Goal: Task Accomplishment & Management: Use online tool/utility

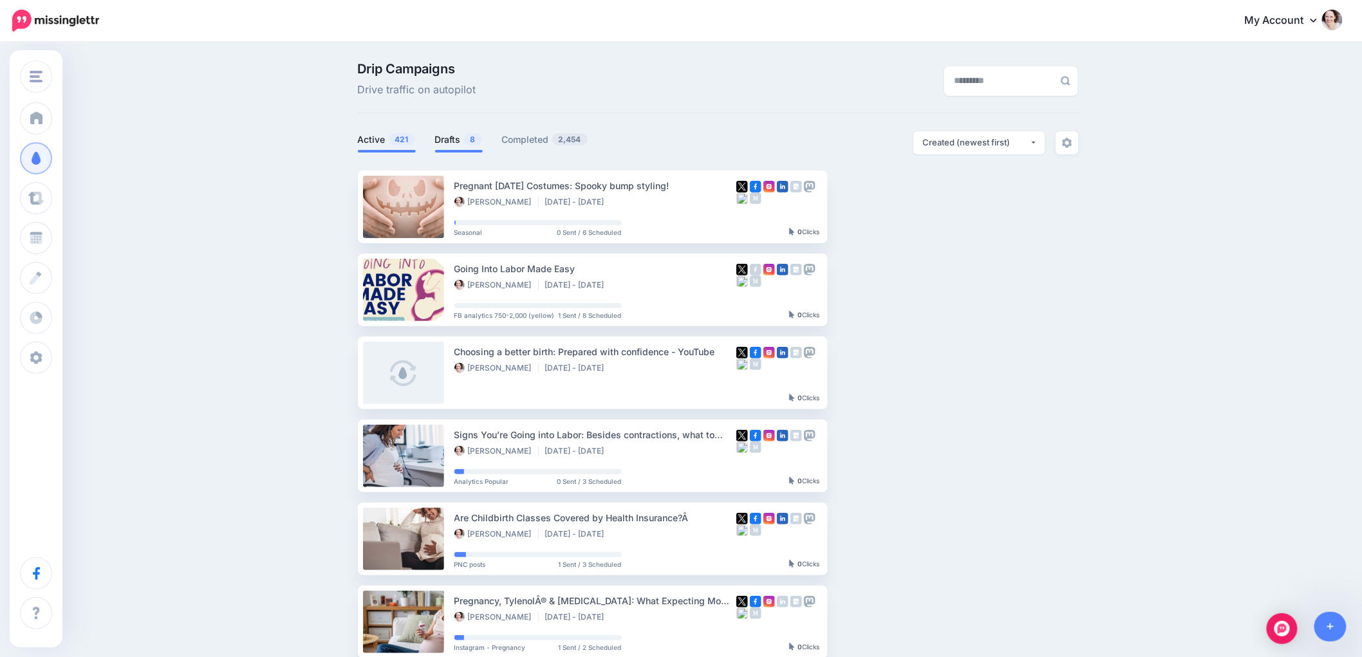
click at [455, 142] on link "Drafts 8" at bounding box center [459, 139] width 48 height 15
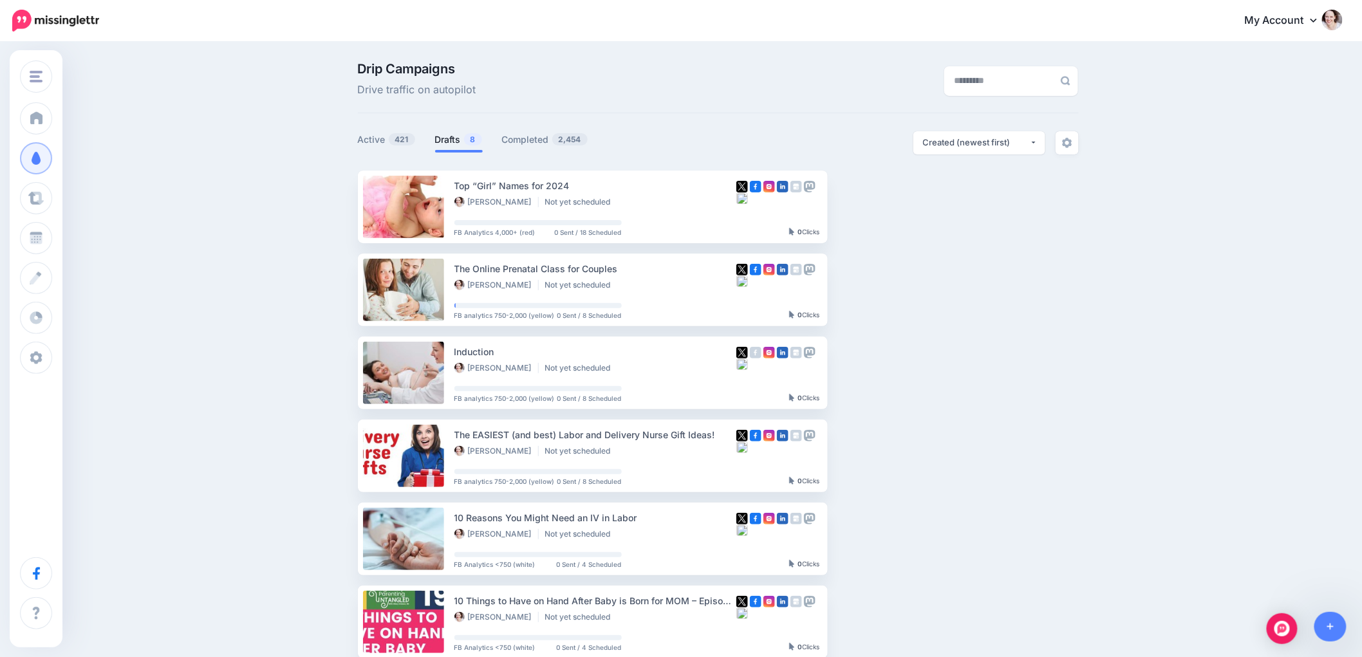
scroll to position [355, 0]
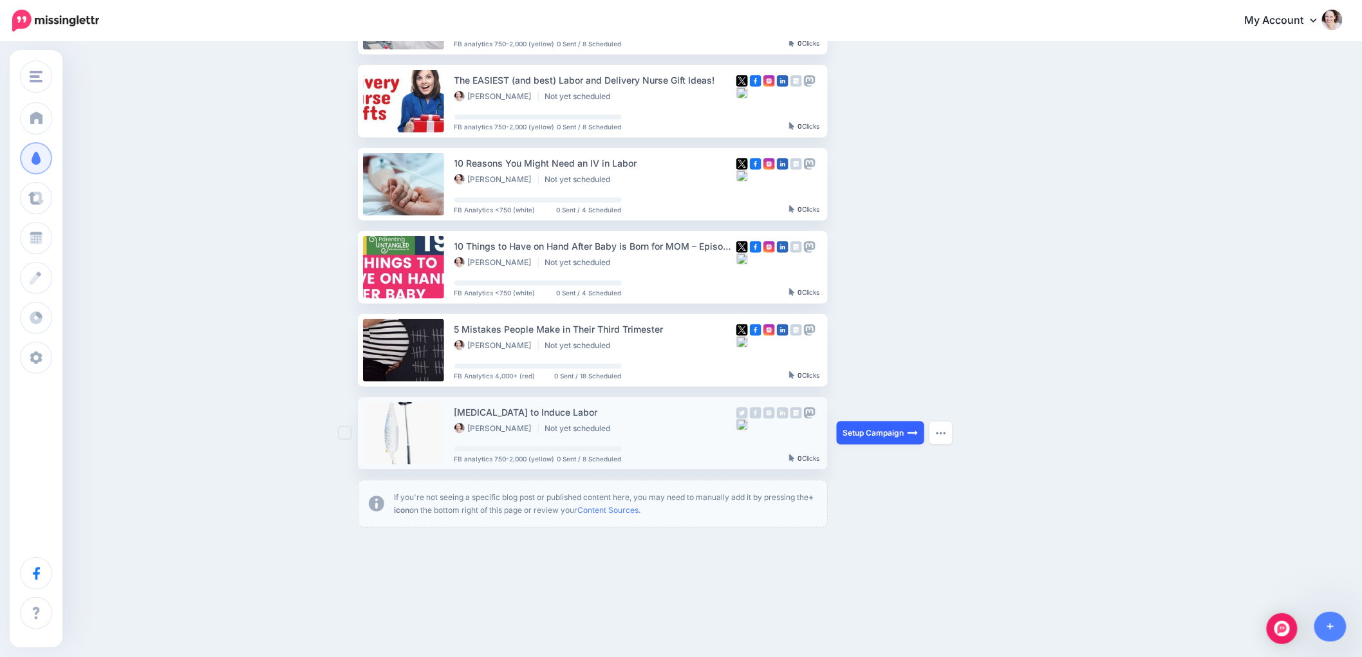
click at [861, 422] on link "Setup Campaign" at bounding box center [880, 432] width 88 height 23
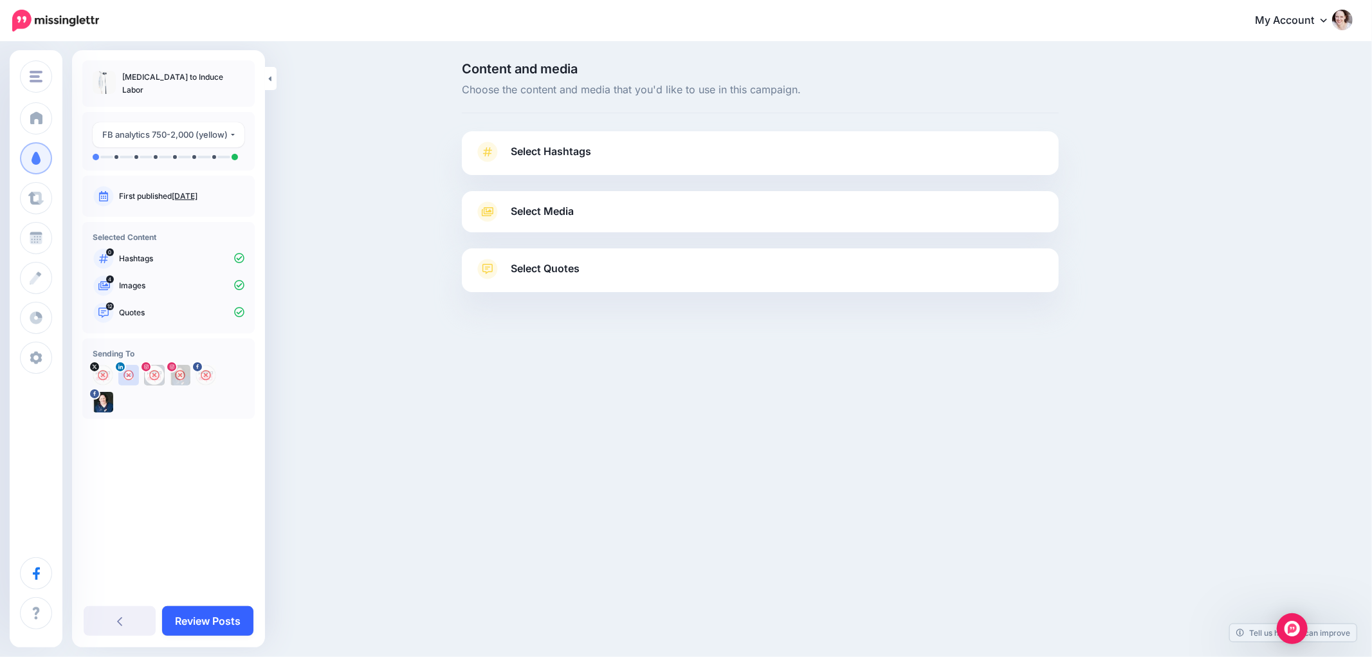
click at [198, 619] on link "Review Posts" at bounding box center [207, 621] width 91 height 30
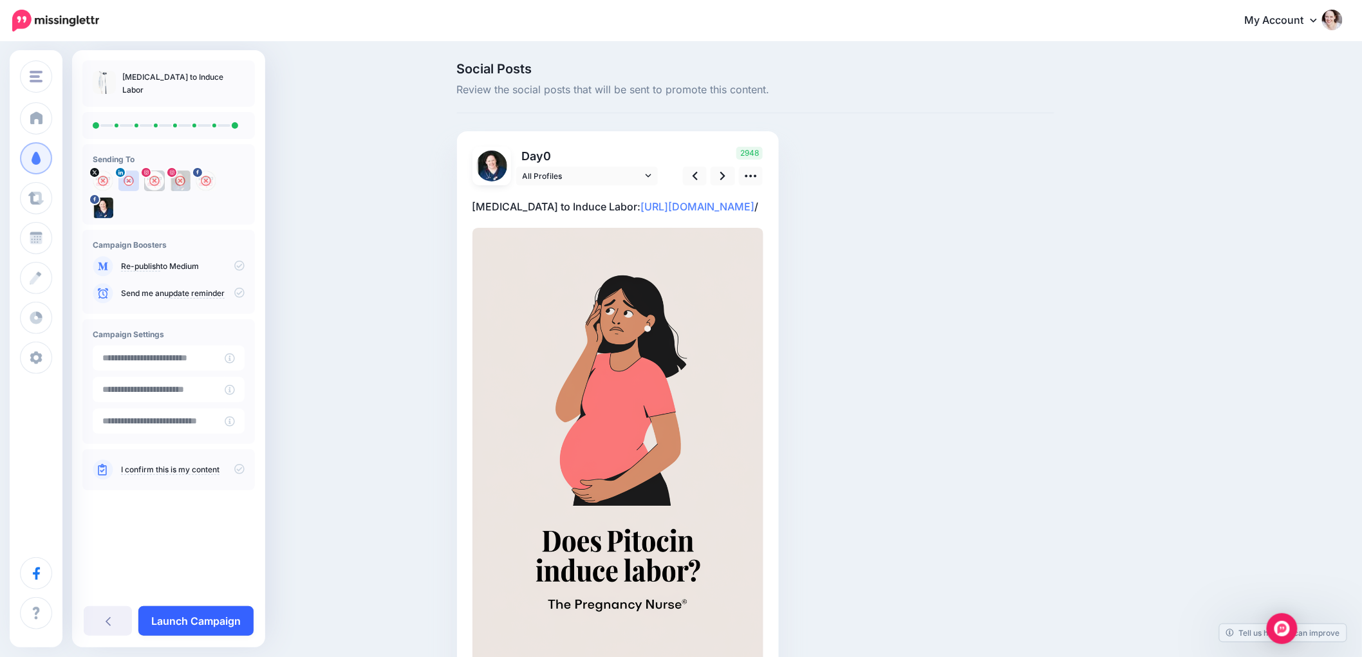
click at [185, 622] on link "Launch Campaign" at bounding box center [195, 621] width 115 height 30
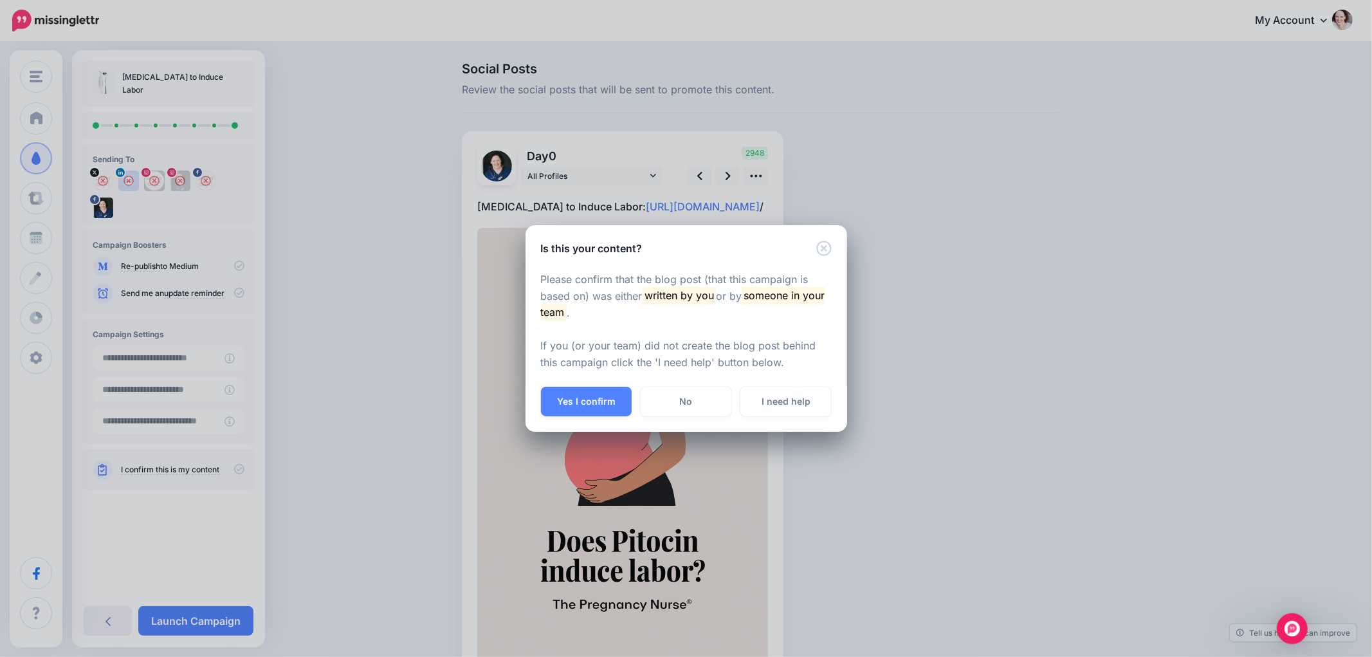
click at [590, 397] on button "Yes I confirm" at bounding box center [586, 402] width 91 height 30
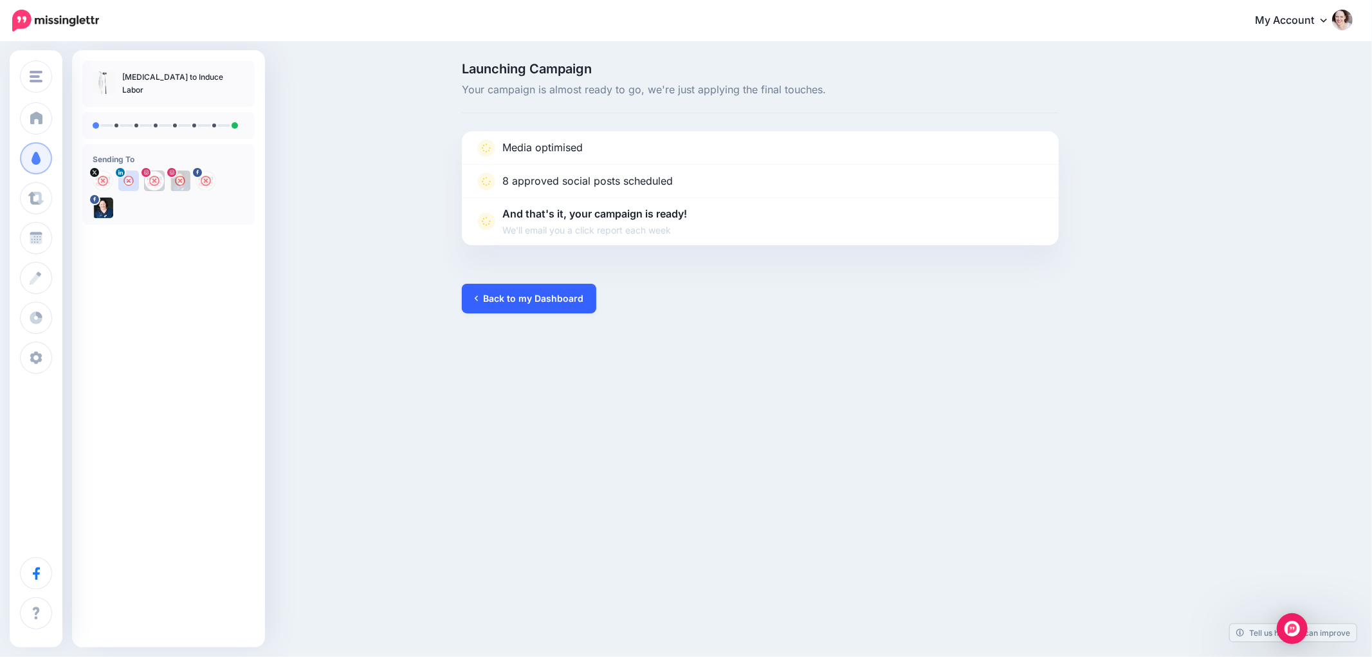
click at [517, 301] on link "Back to my Dashboard" at bounding box center [529, 299] width 134 height 30
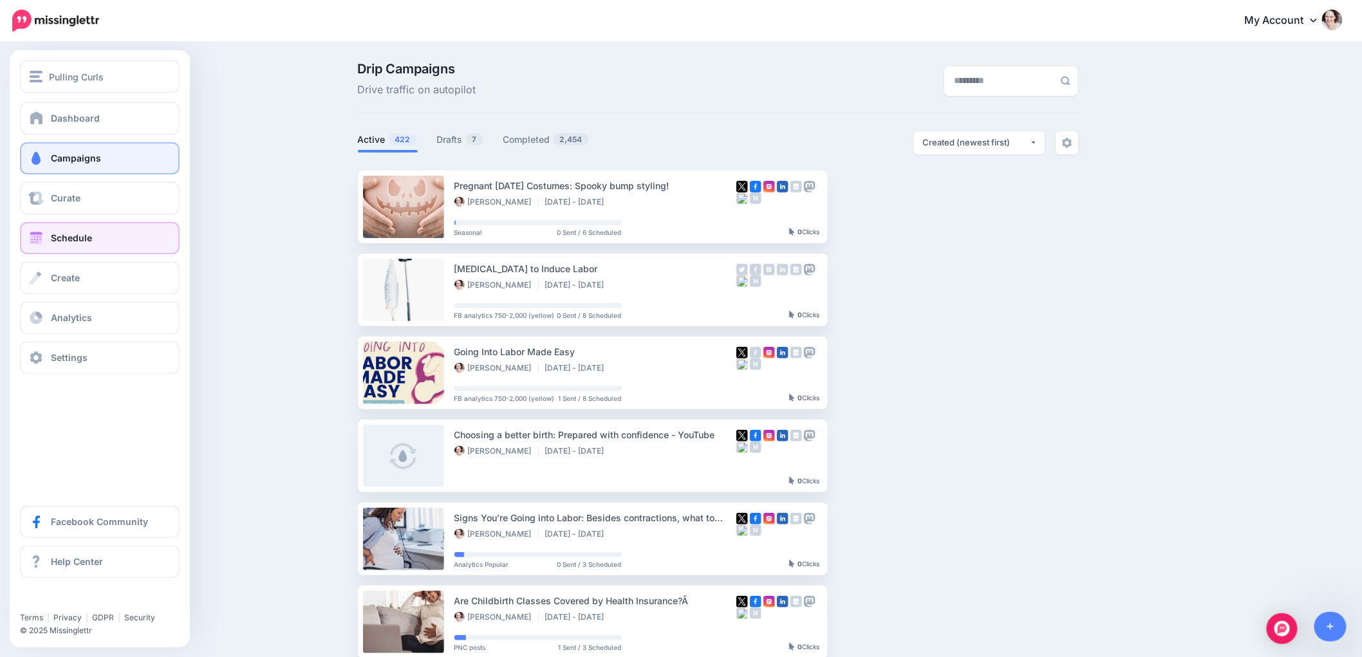
click at [88, 224] on link "Schedule" at bounding box center [100, 238] width 160 height 32
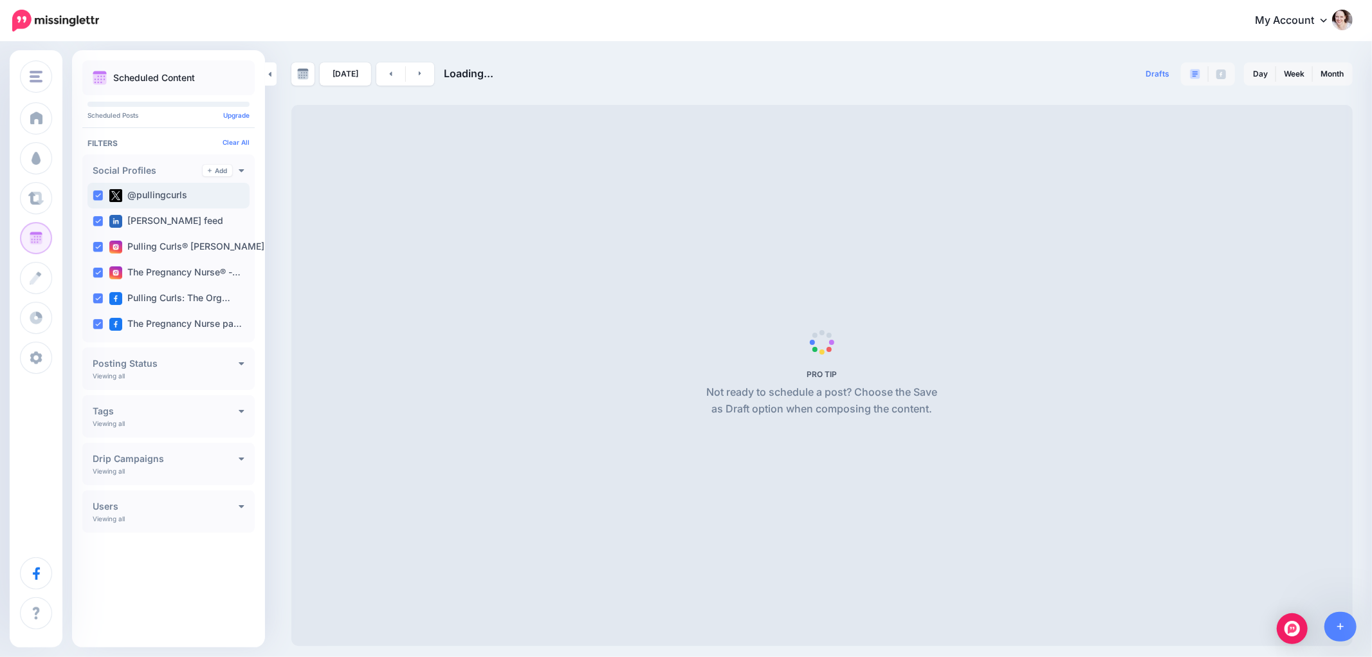
click at [97, 197] on ins at bounding box center [98, 195] width 10 height 10
drag, startPoint x: 98, startPoint y: 224, endPoint x: 98, endPoint y: 246, distance: 22.5
click at [98, 225] on ins at bounding box center [98, 221] width 10 height 10
click at [98, 247] on ins at bounding box center [98, 247] width 10 height 10
click at [98, 269] on ins at bounding box center [98, 273] width 10 height 10
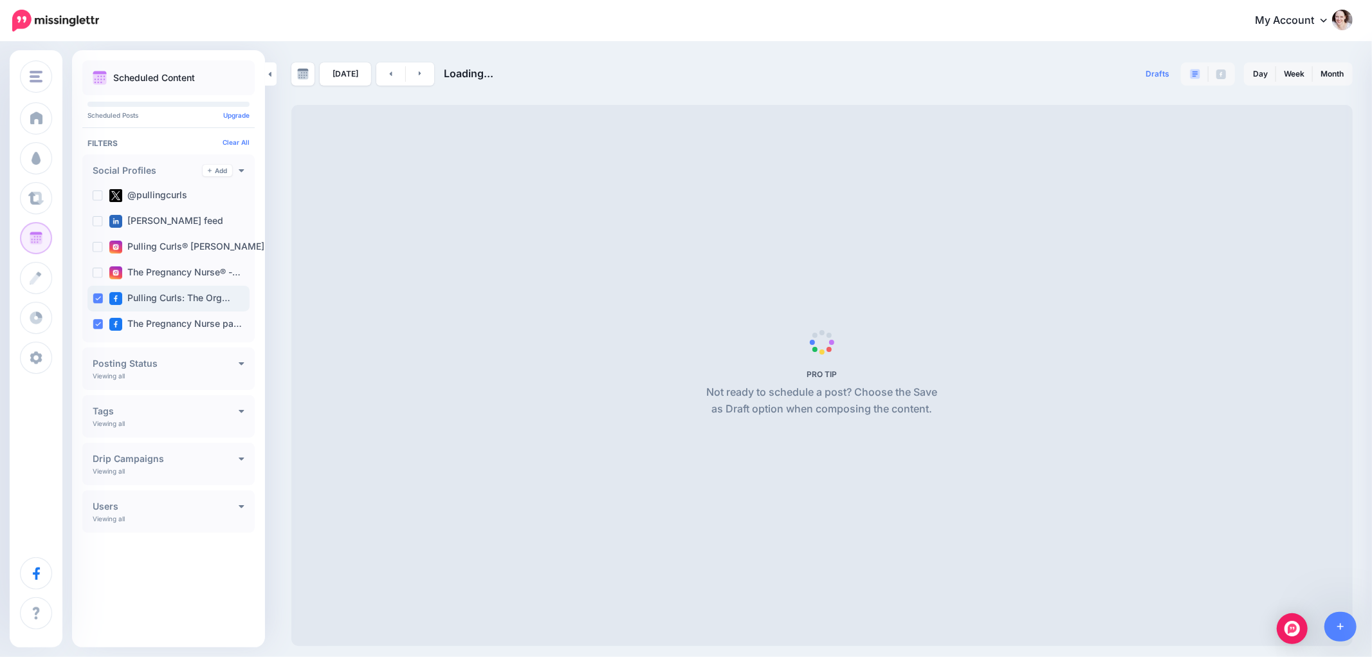
click at [97, 293] on ins at bounding box center [98, 298] width 10 height 10
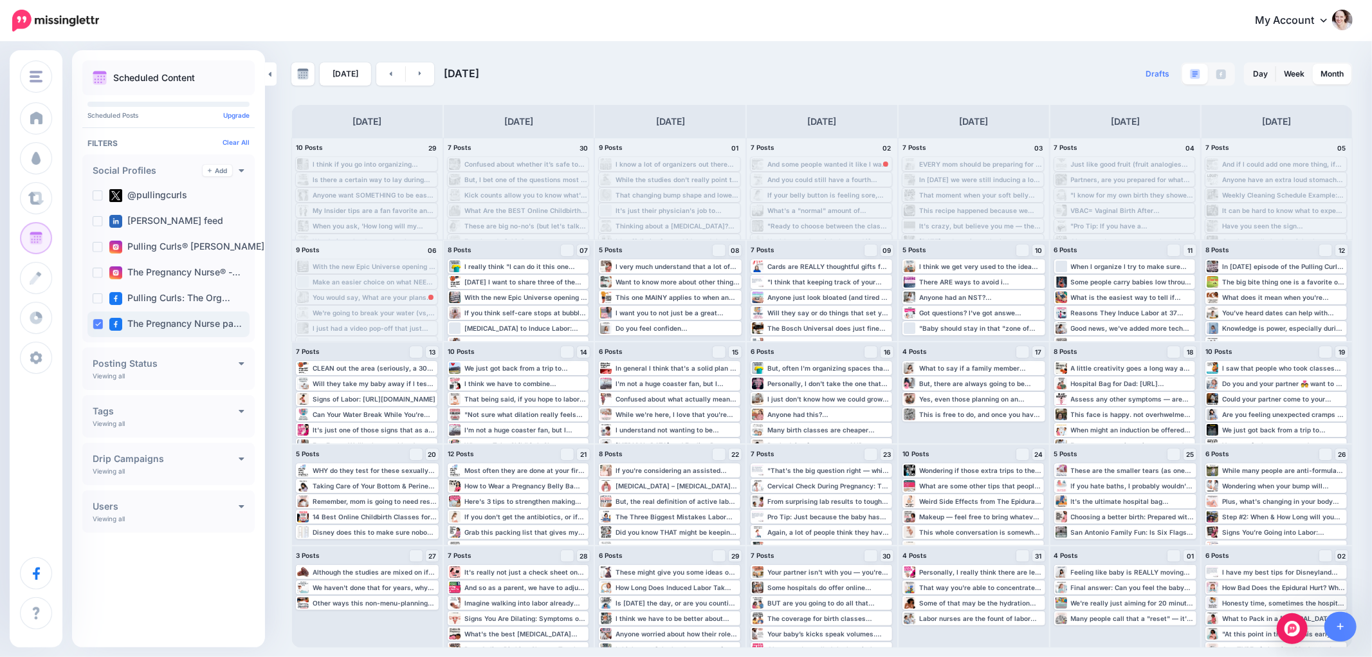
click at [88, 325] on div "The Pregnancy Nurse pa…" at bounding box center [169, 324] width 162 height 26
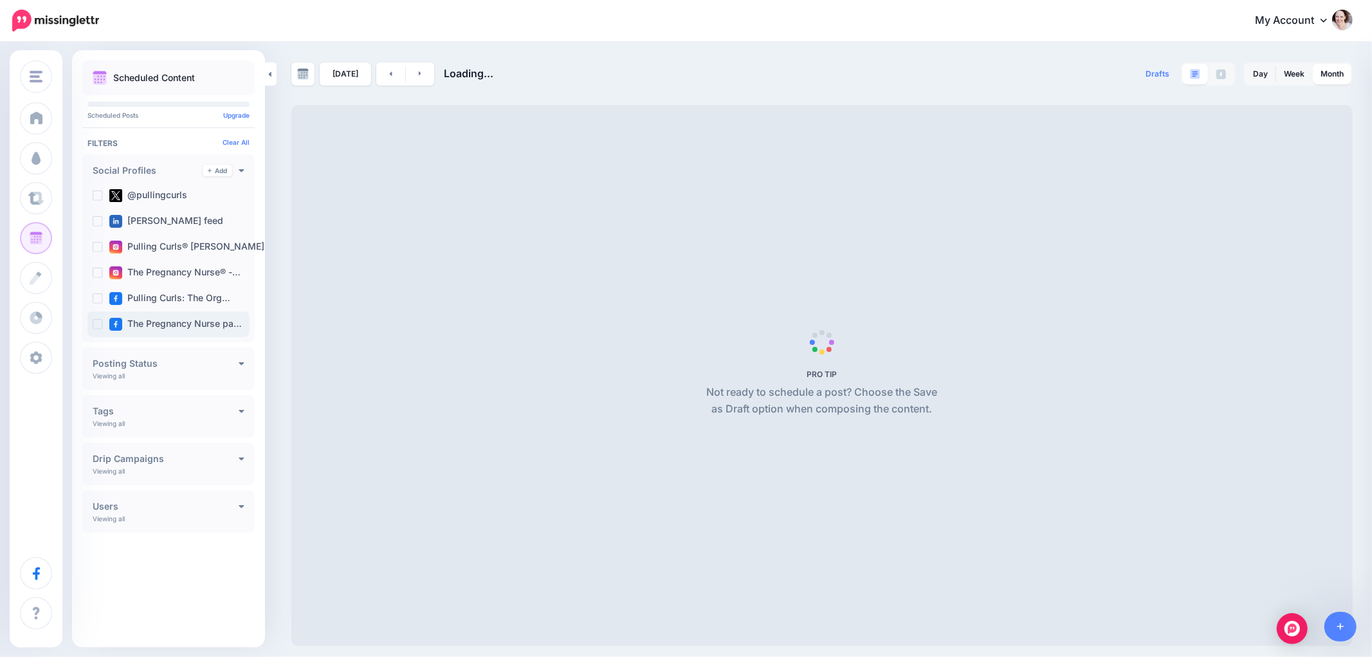
click at [99, 325] on ins at bounding box center [98, 324] width 10 height 10
